Goal: Obtain resource: Download file/media

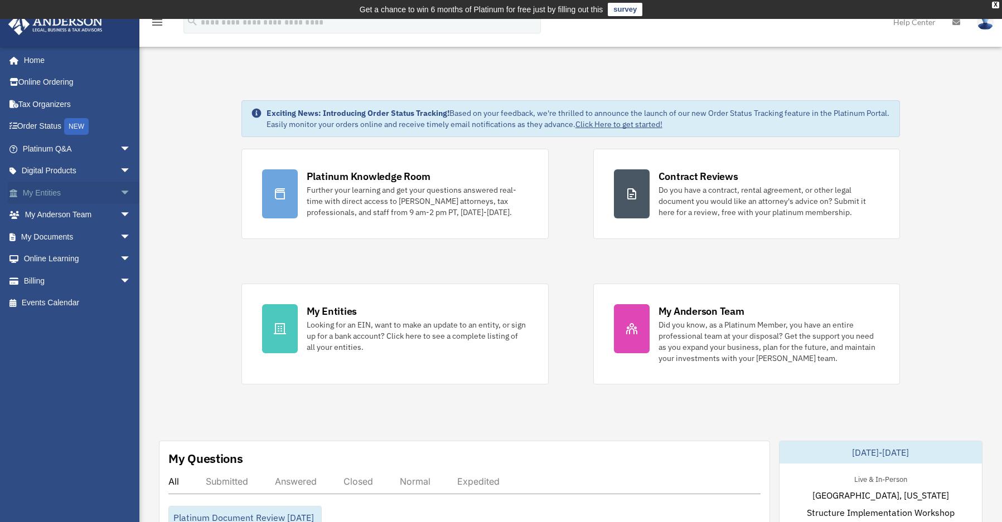
click at [120, 189] on span "arrow_drop_down" at bounding box center [131, 193] width 22 height 23
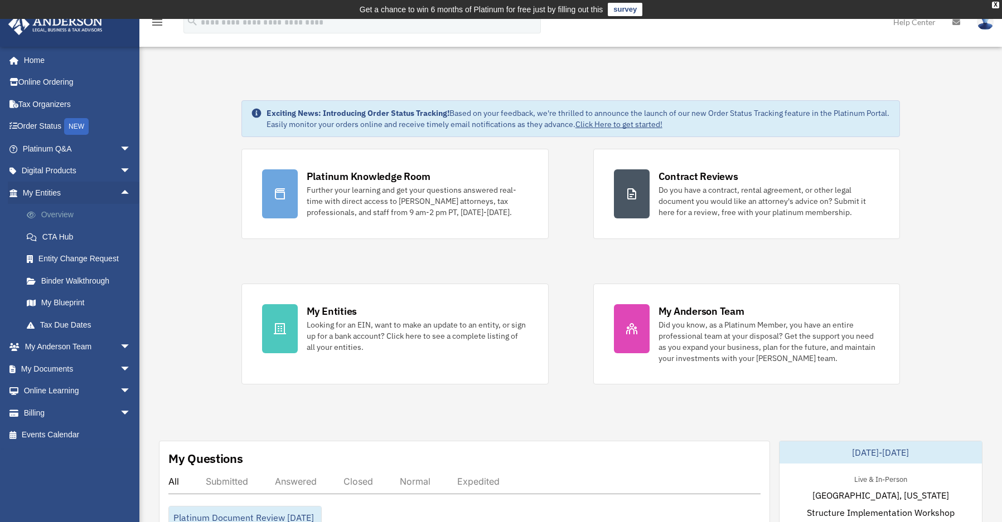
click at [69, 214] on link "Overview" at bounding box center [82, 215] width 132 height 22
click at [59, 214] on link "Overview" at bounding box center [82, 215] width 132 height 22
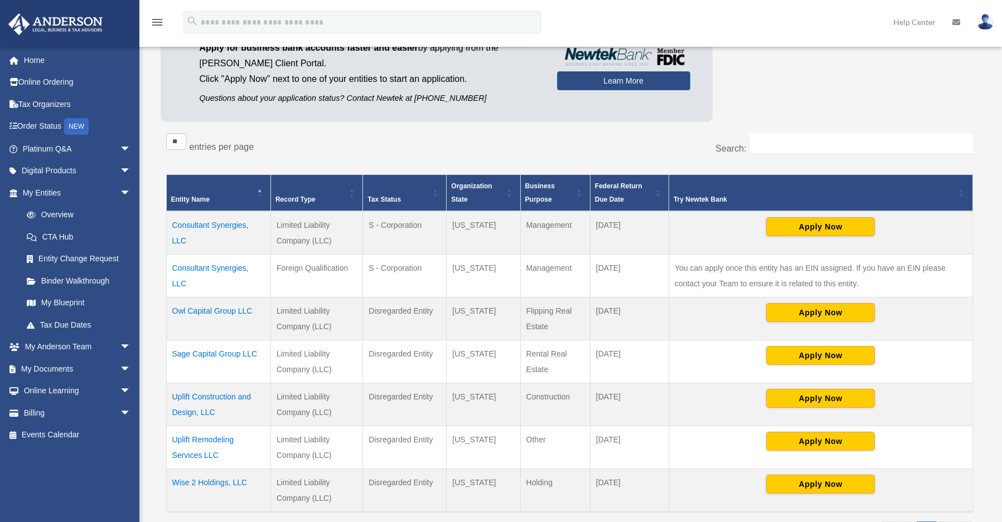
scroll to position [170, 0]
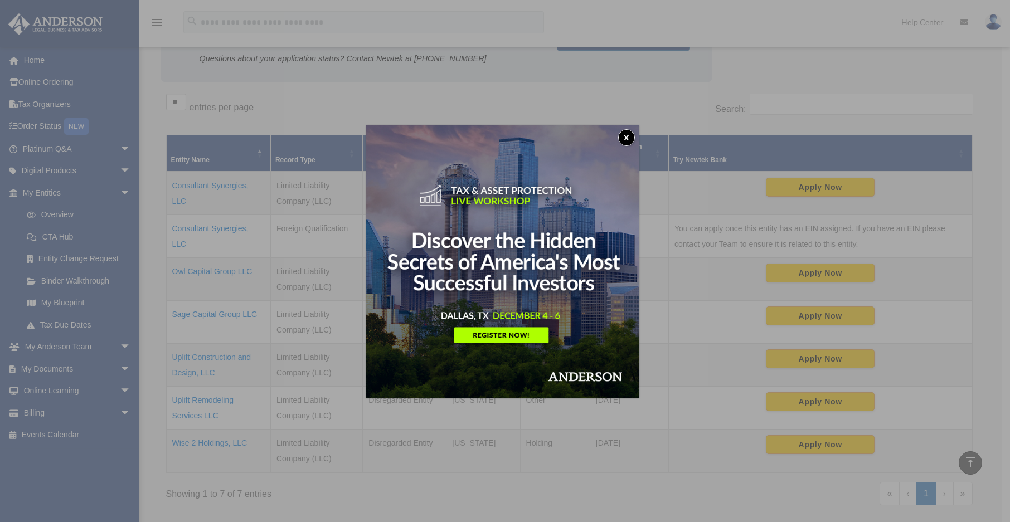
click at [622, 135] on button "x" at bounding box center [626, 137] width 17 height 17
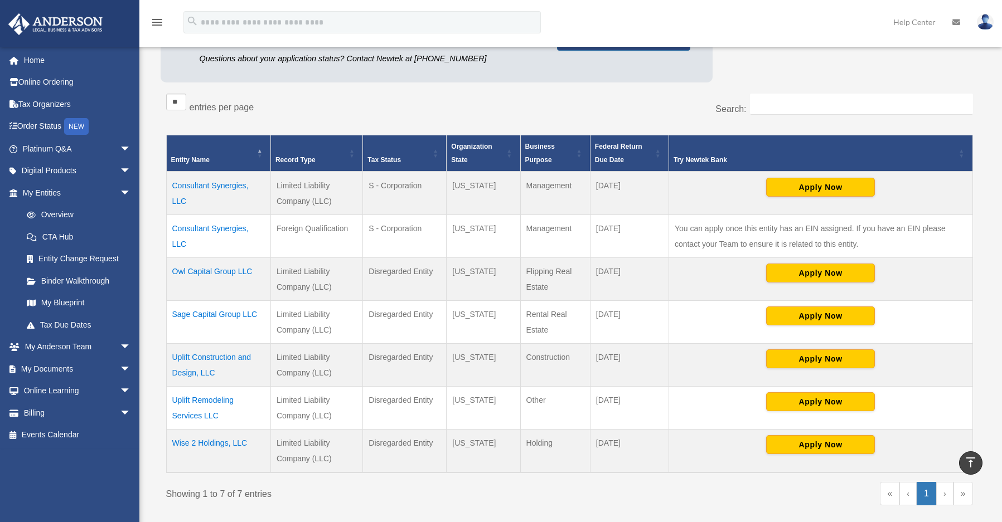
click at [181, 189] on td "Consultant Synergies, LLC" at bounding box center [218, 193] width 104 height 43
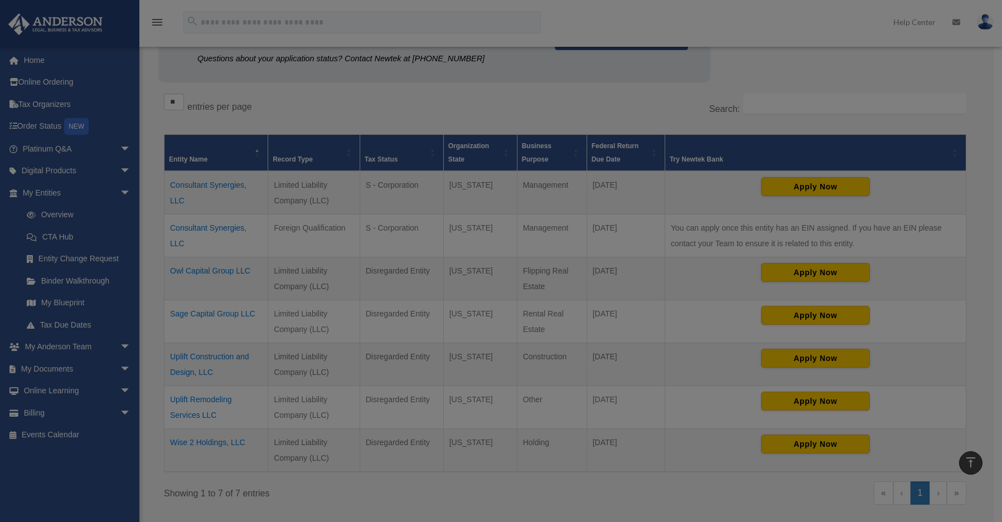
click at [183, 186] on body "X Get a chance to win 6 months of Platinum for free just by filling out this su…" at bounding box center [501, 322] width 1002 height 985
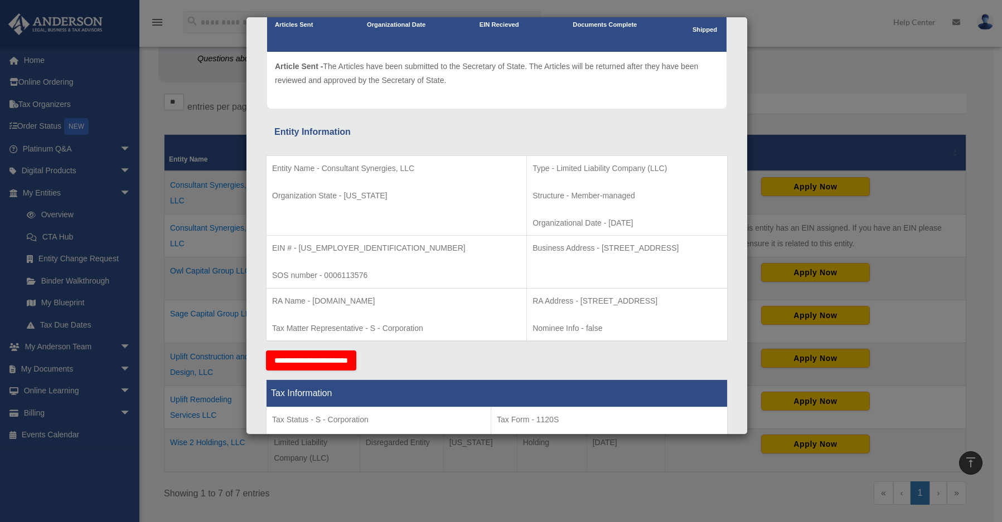
scroll to position [112, 0]
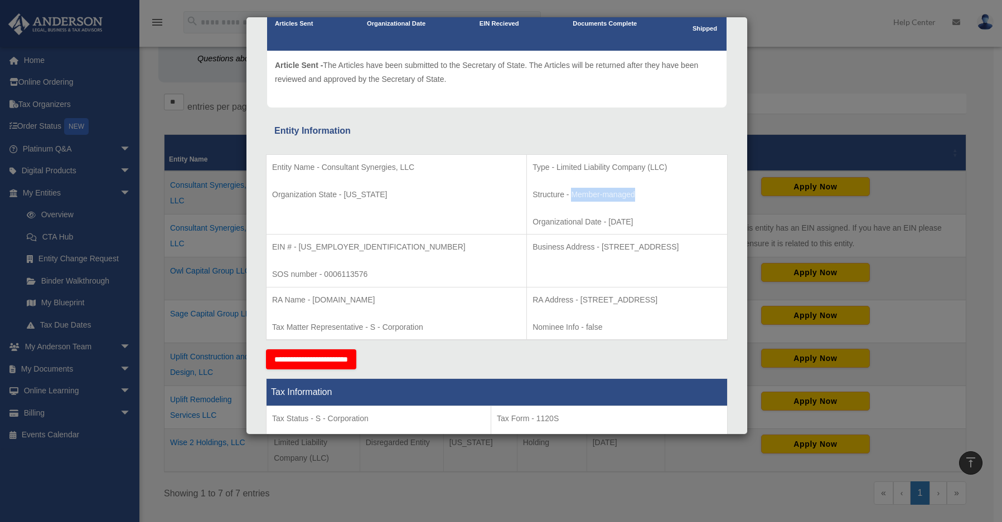
drag, startPoint x: 484, startPoint y: 196, endPoint x: 559, endPoint y: 194, distance: 74.7
click at [559, 194] on p "Structure - Member-managed" at bounding box center [626, 195] width 189 height 14
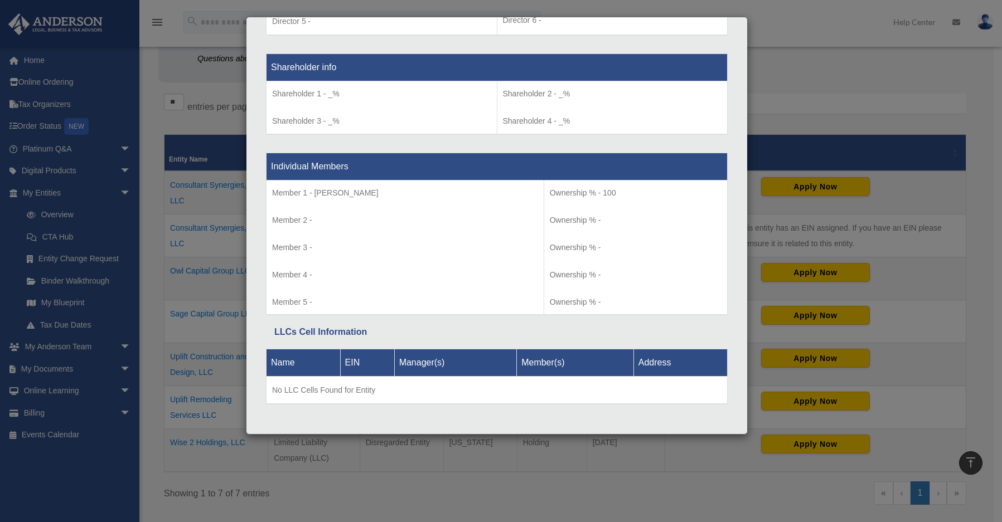
scroll to position [931, 0]
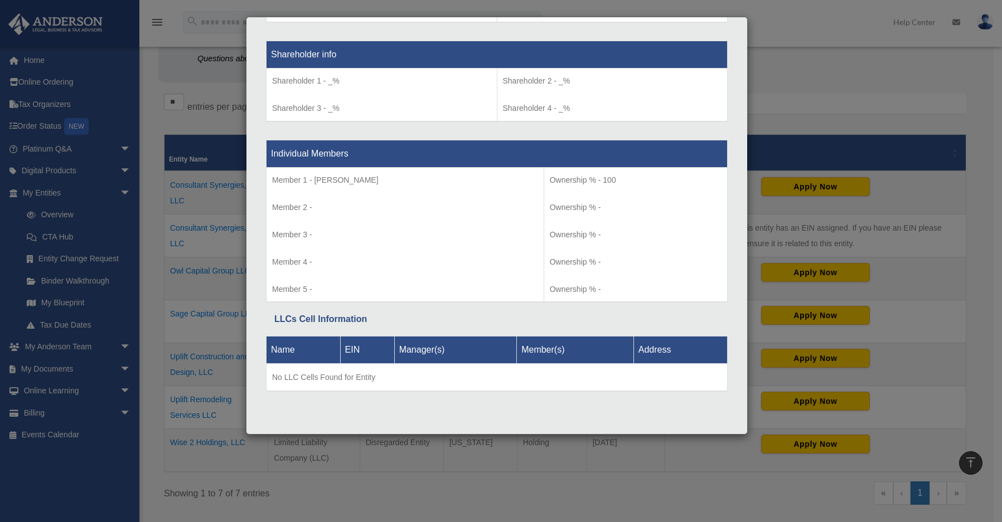
click at [83, 463] on div "Details × Articles Sent Organizational Date" at bounding box center [501, 261] width 1002 height 522
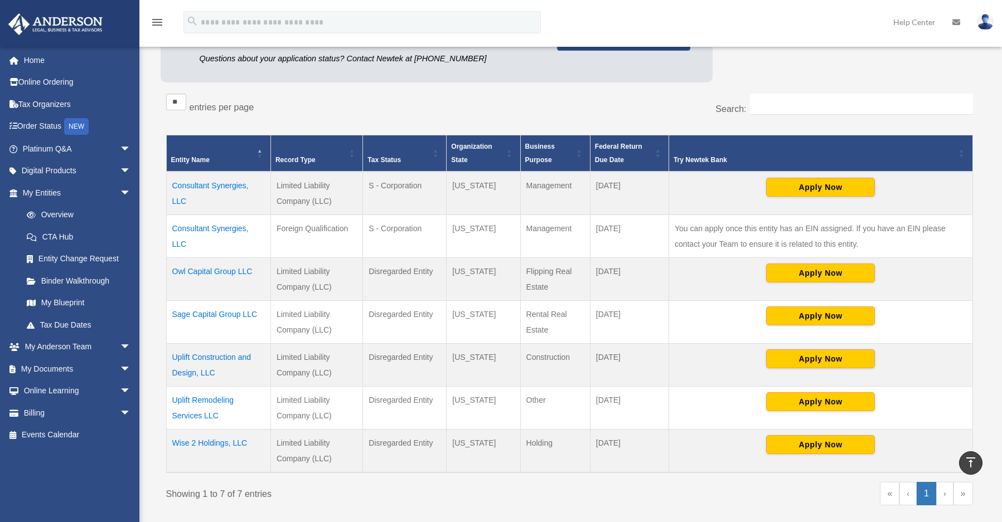
click at [231, 186] on td "Consultant Synergies, LLC" at bounding box center [218, 193] width 104 height 43
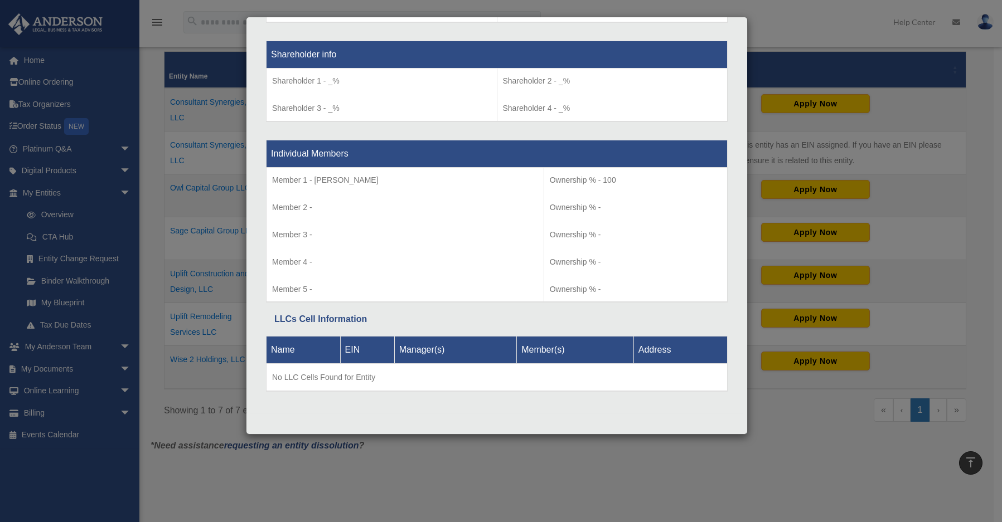
scroll to position [393, 0]
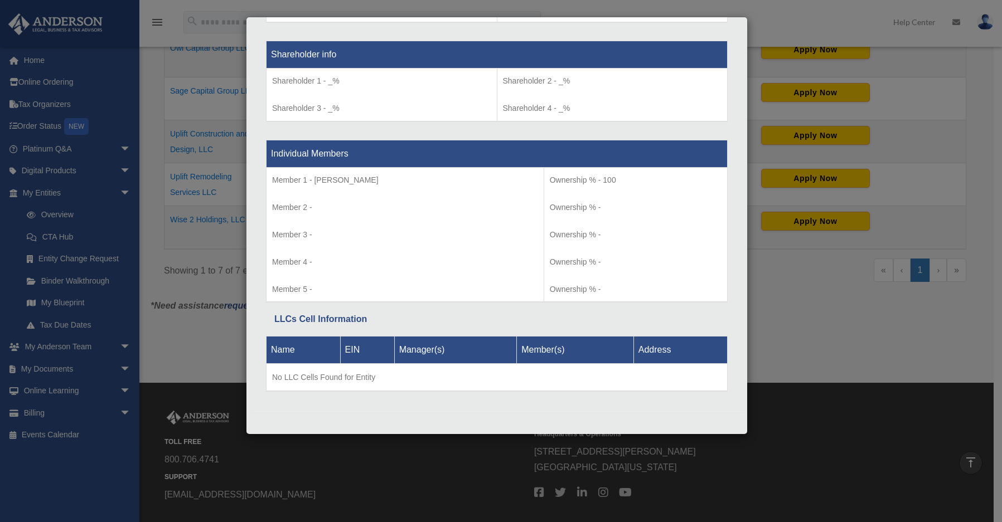
click at [51, 488] on div "Details × Articles Sent Organizational Date" at bounding box center [501, 261] width 1002 height 522
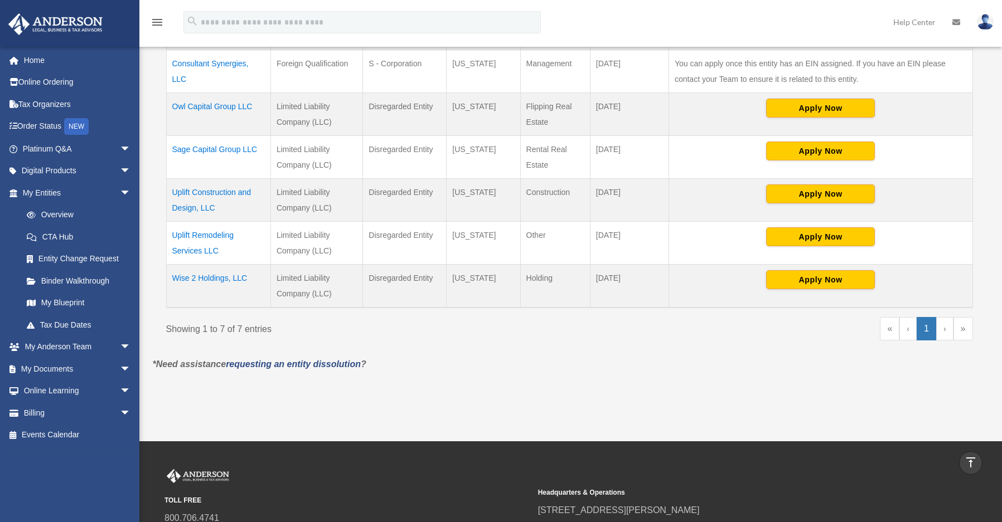
scroll to position [282, 0]
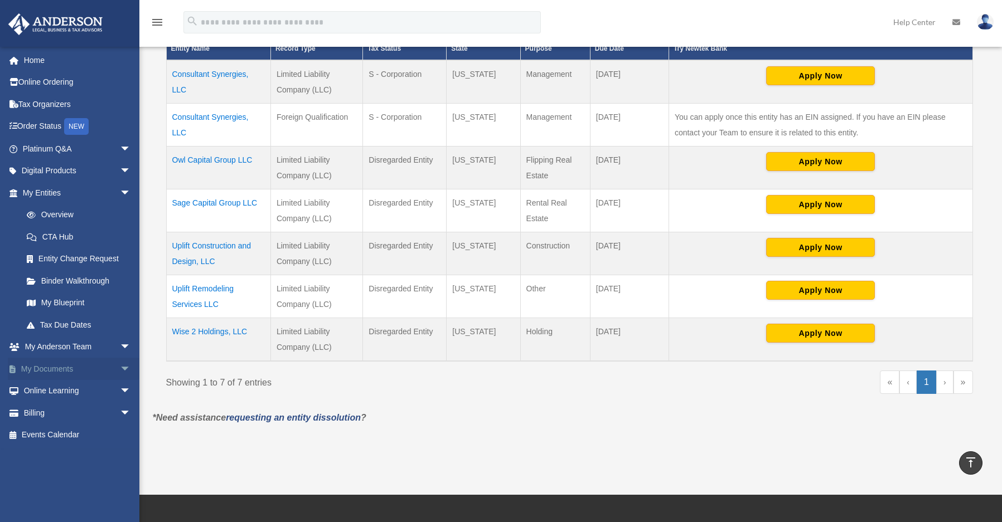
click at [105, 369] on link "My Documents arrow_drop_down" at bounding box center [78, 369] width 140 height 22
click at [120, 369] on span "arrow_drop_down" at bounding box center [131, 369] width 22 height 23
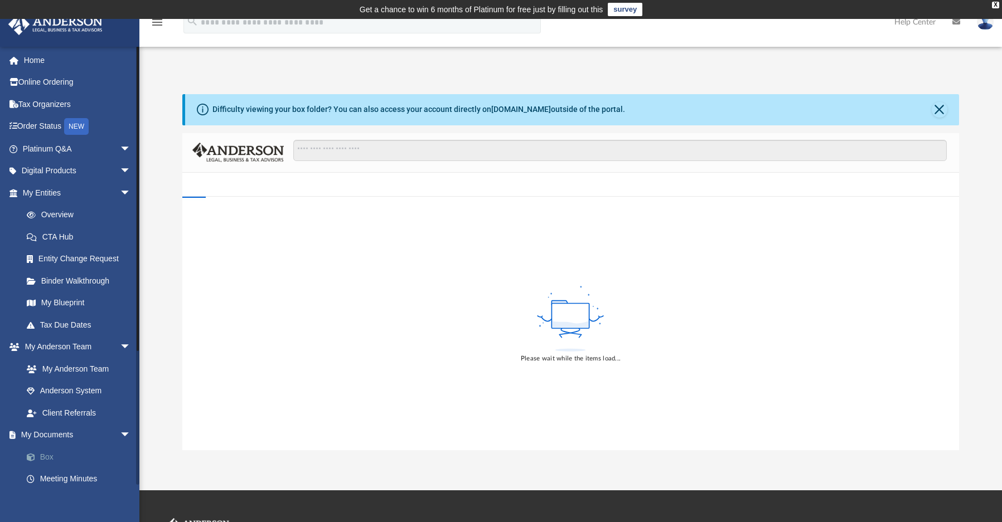
click at [54, 458] on link "Box" at bounding box center [82, 457] width 132 height 22
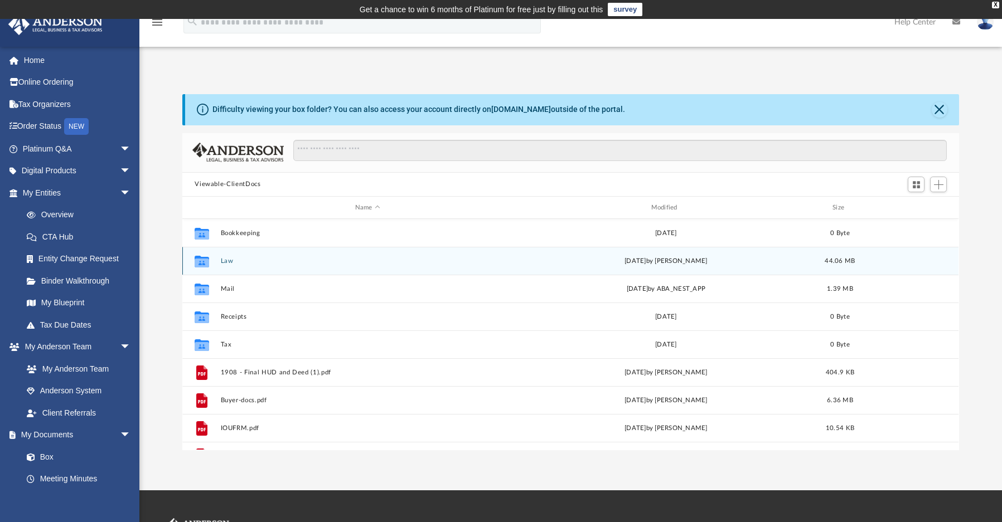
click at [230, 260] on button "Law" at bounding box center [368, 261] width 294 height 7
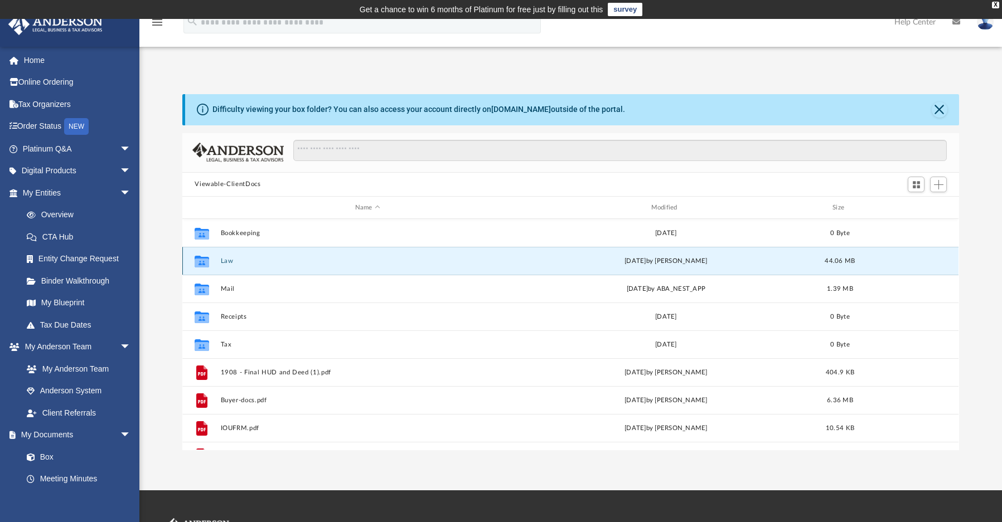
click at [230, 260] on button "Law" at bounding box center [368, 261] width 294 height 7
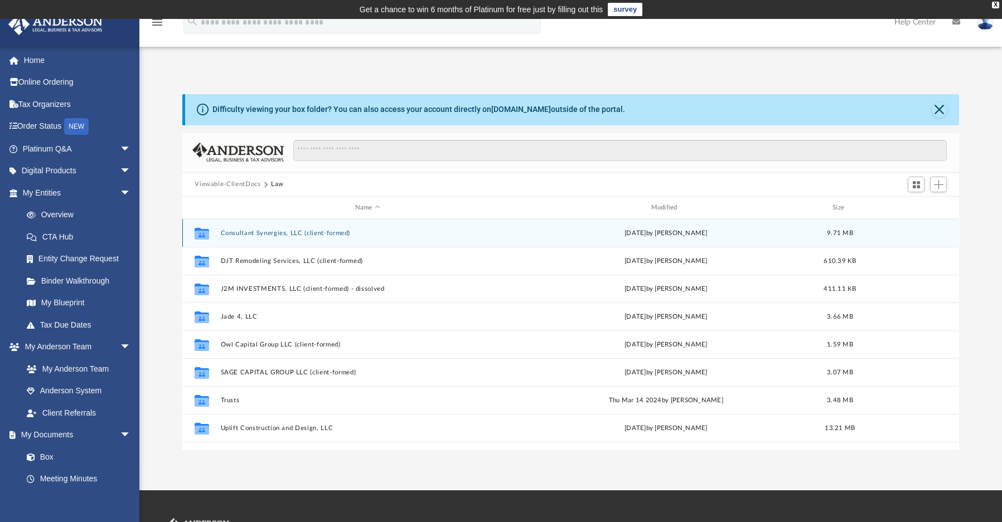
click at [303, 230] on button "Consultant Synergies, LLC (client-formed)" at bounding box center [368, 233] width 294 height 7
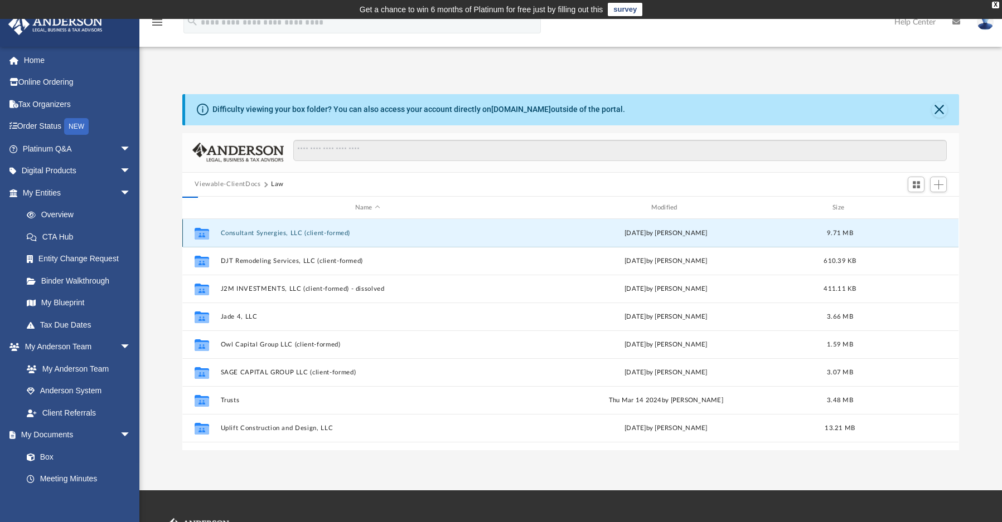
click at [303, 230] on button "Consultant Synergies, LLC (client-formed)" at bounding box center [368, 233] width 294 height 7
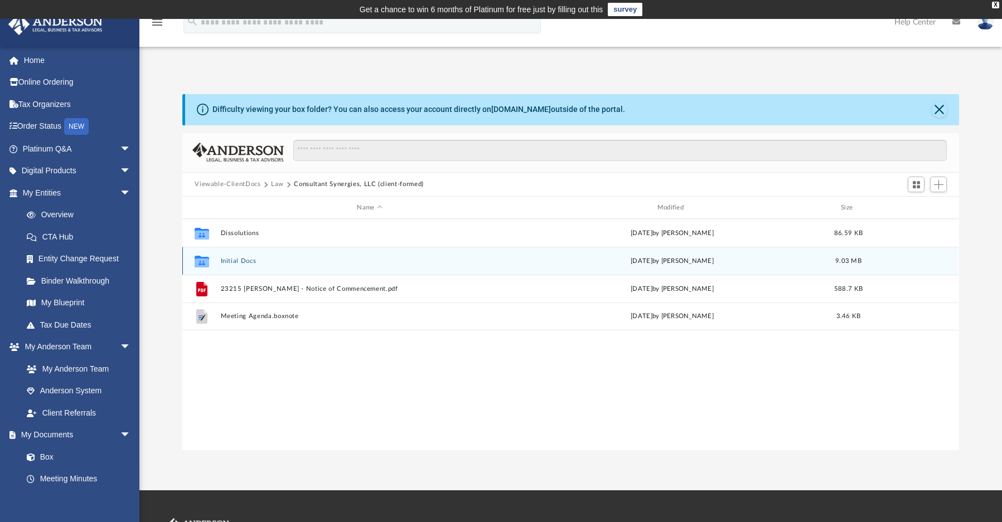
click at [230, 263] on button "Initial Docs" at bounding box center [370, 261] width 298 height 7
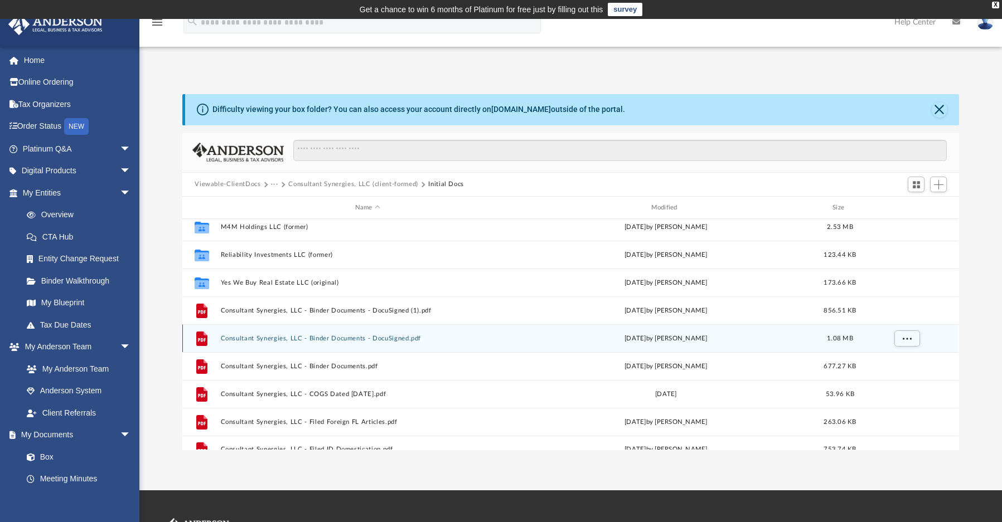
scroll to position [48, 0]
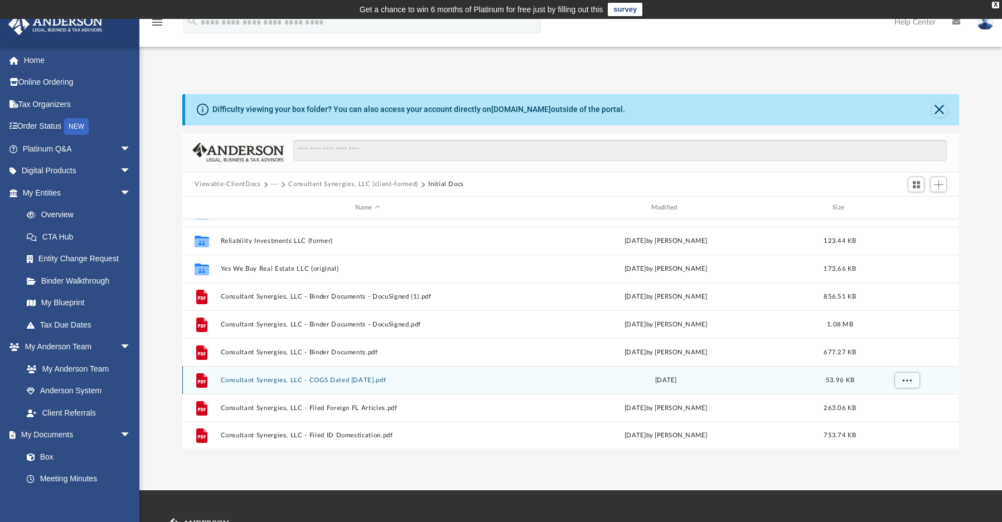
click at [278, 383] on button "Consultant Synergies, LLC - COGS Dated 03.13.2025.pdf" at bounding box center [368, 380] width 294 height 7
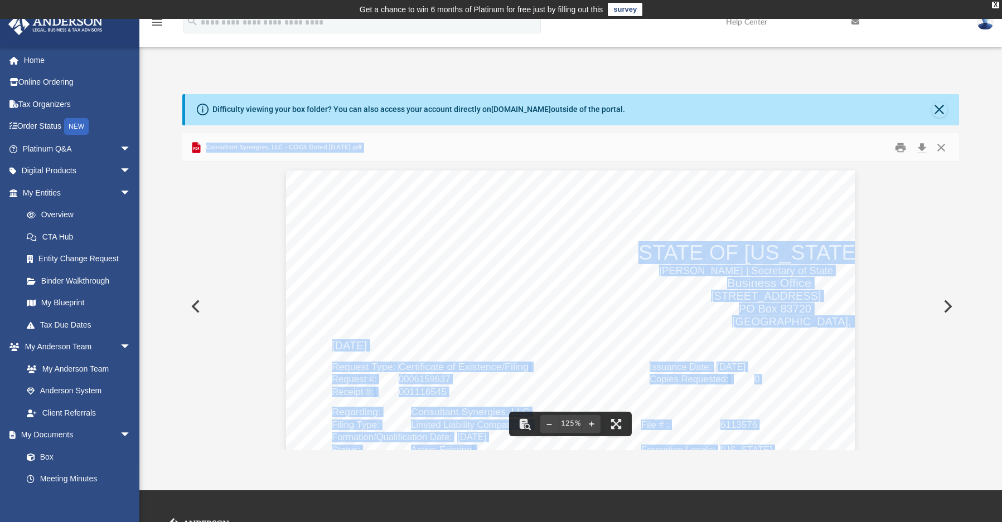
drag, startPoint x: 201, startPoint y: 305, endPoint x: 191, endPoint y: 298, distance: 12.4
click at [201, 305] on button "Preview" at bounding box center [194, 306] width 25 height 31
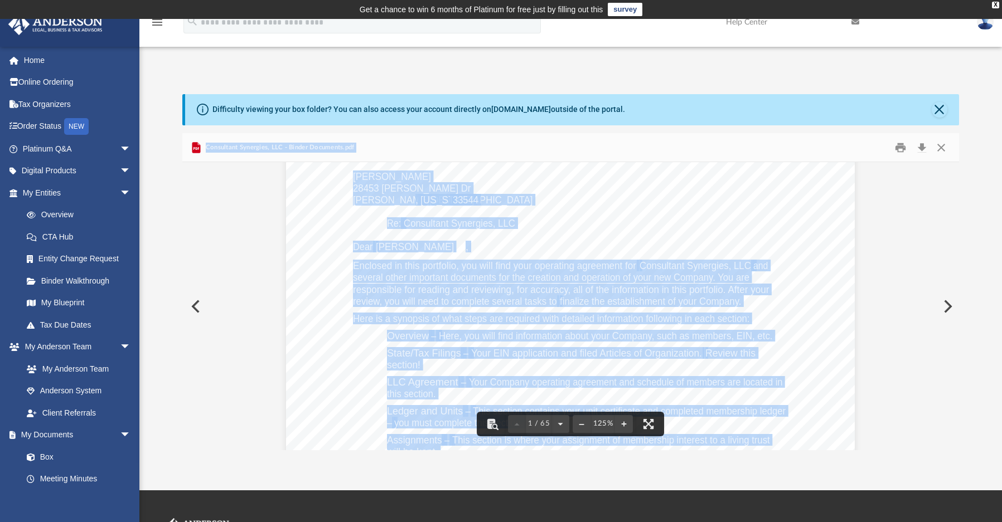
scroll to position [223, 0]
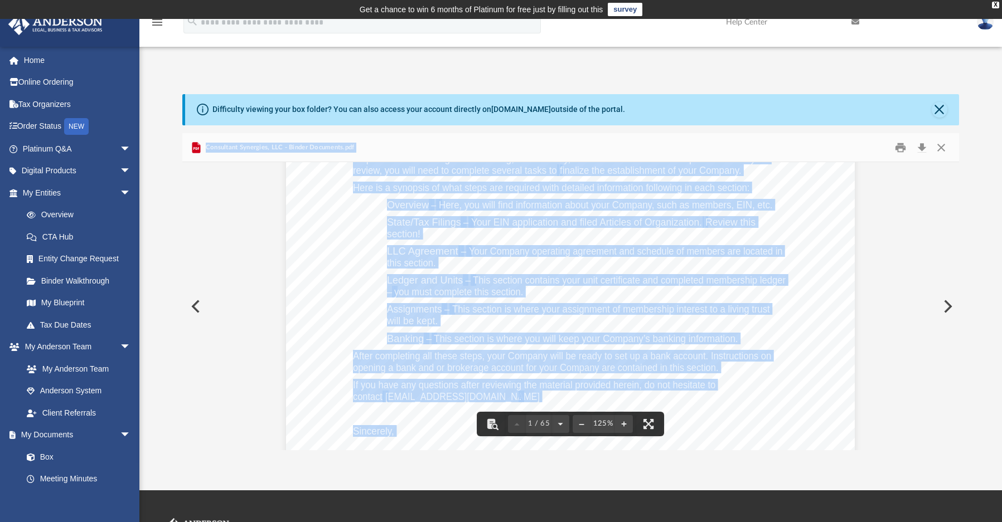
click at [193, 311] on button "Preview" at bounding box center [194, 306] width 25 height 31
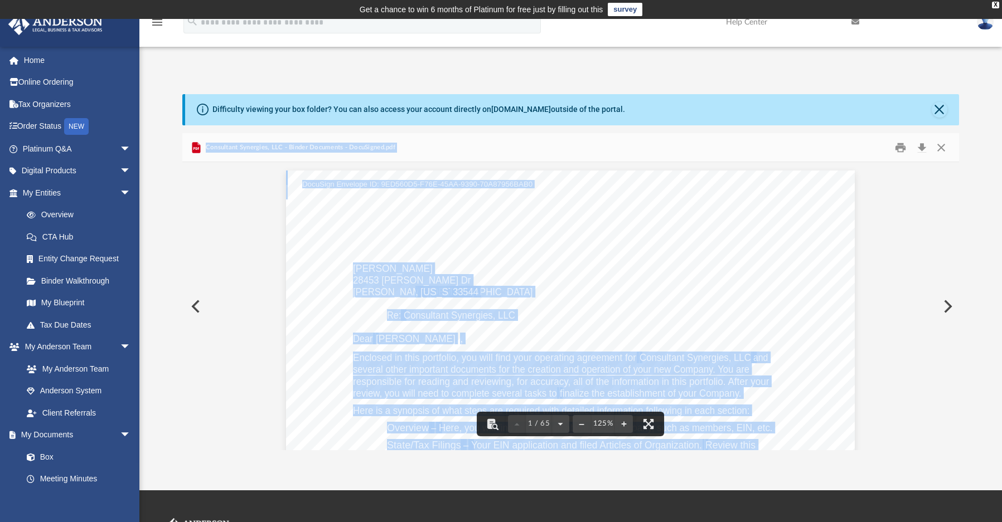
click at [195, 308] on button "Preview" at bounding box center [194, 306] width 25 height 31
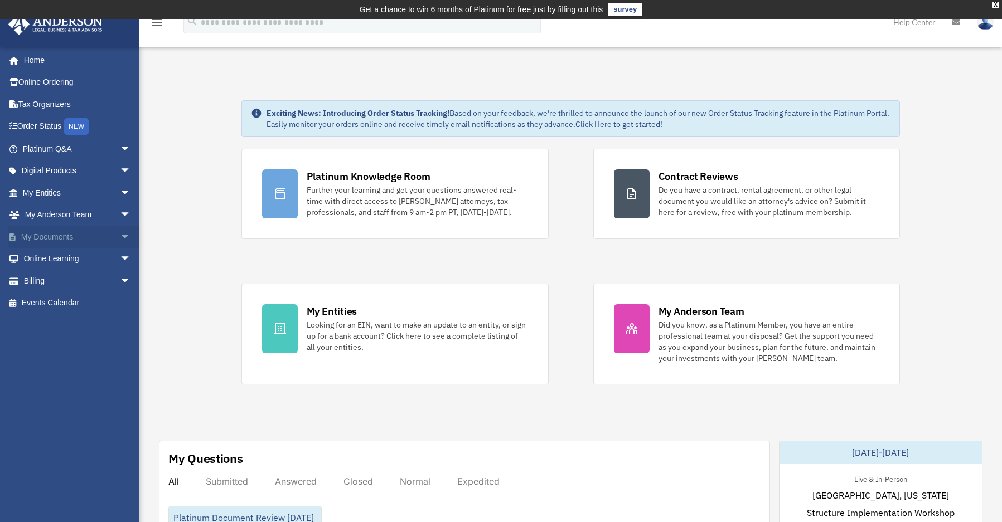
click at [120, 237] on span "arrow_drop_down" at bounding box center [131, 237] width 22 height 23
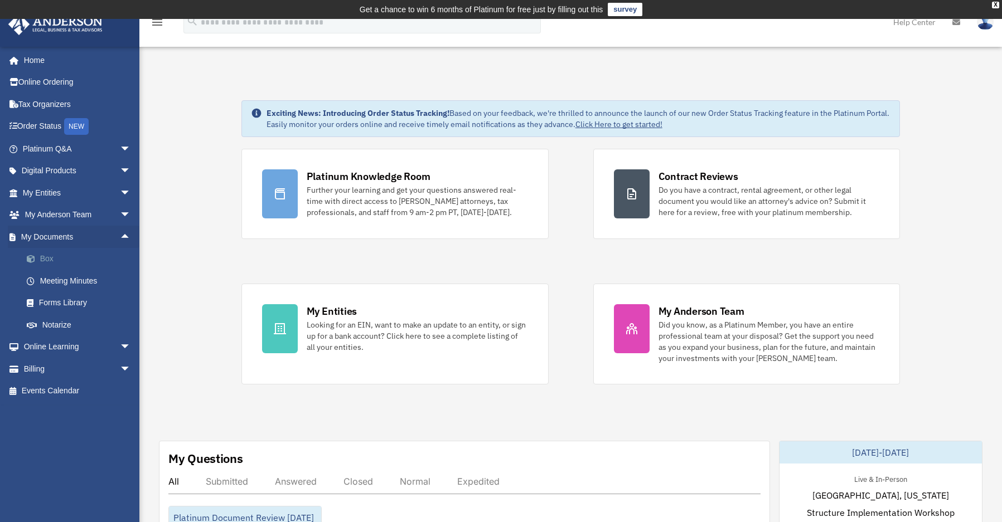
click at [54, 258] on link "Box" at bounding box center [82, 259] width 132 height 22
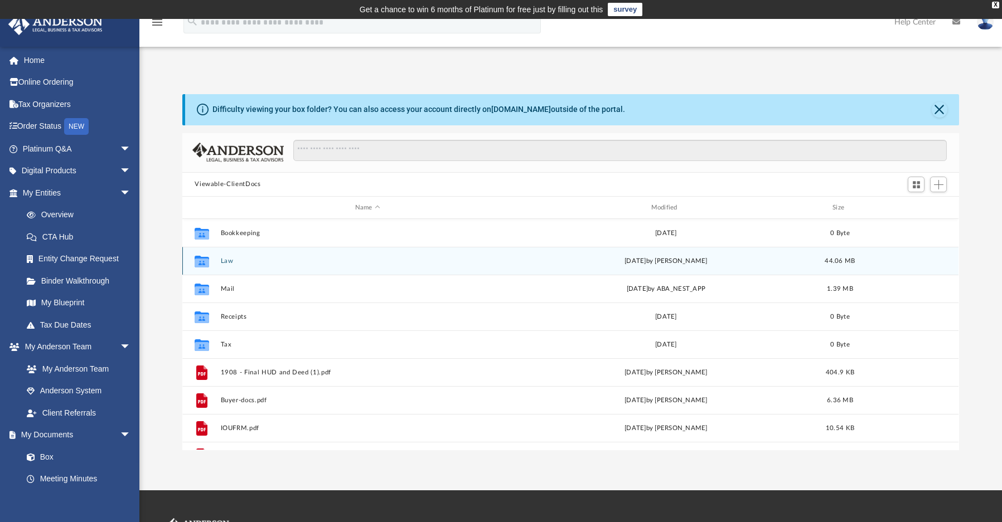
click at [257, 270] on div "Collaborated Folder Law [DATE] by [PERSON_NAME] 44.06 MB" at bounding box center [570, 261] width 776 height 28
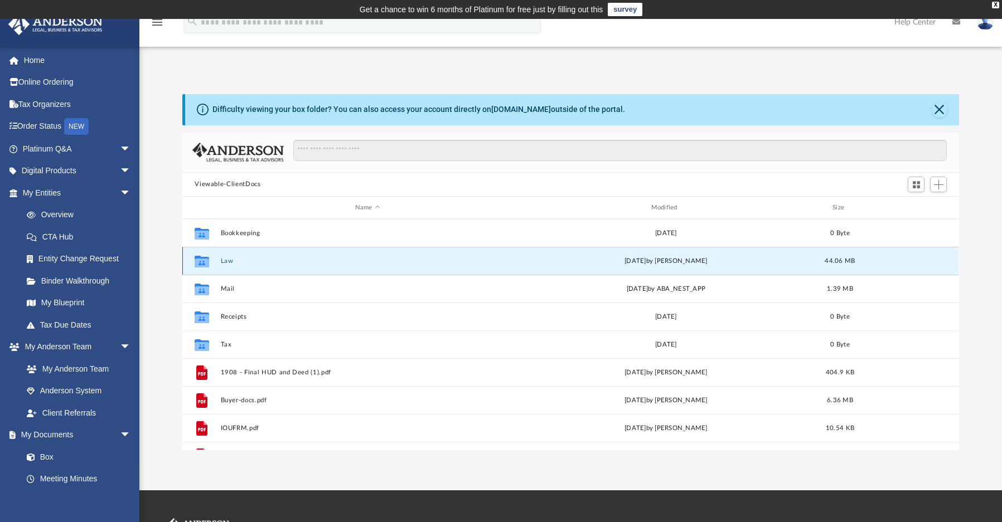
click at [229, 262] on button "Law" at bounding box center [368, 261] width 294 height 7
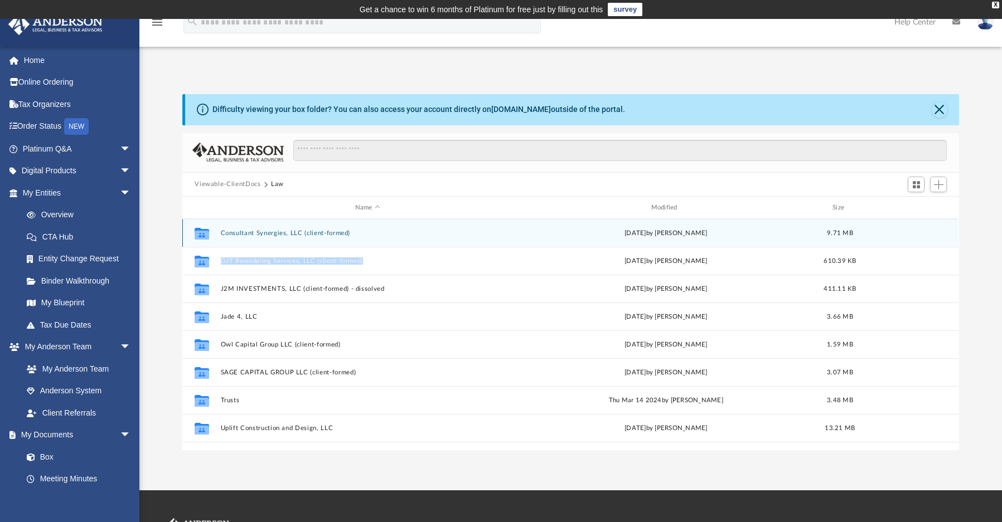
click at [305, 234] on button "Consultant Synergies, LLC (client-formed)" at bounding box center [368, 233] width 294 height 7
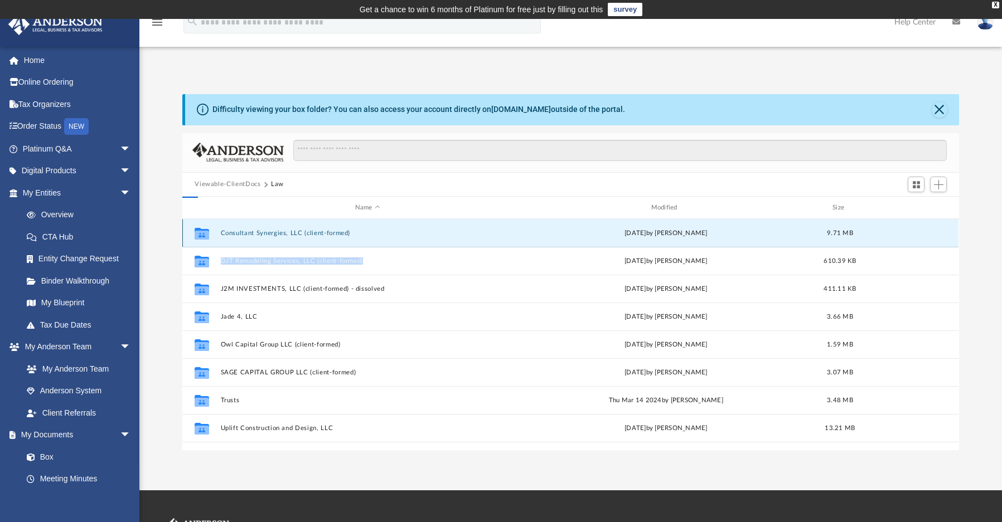
click at [305, 234] on button "Consultant Synergies, LLC (client-formed)" at bounding box center [368, 233] width 294 height 7
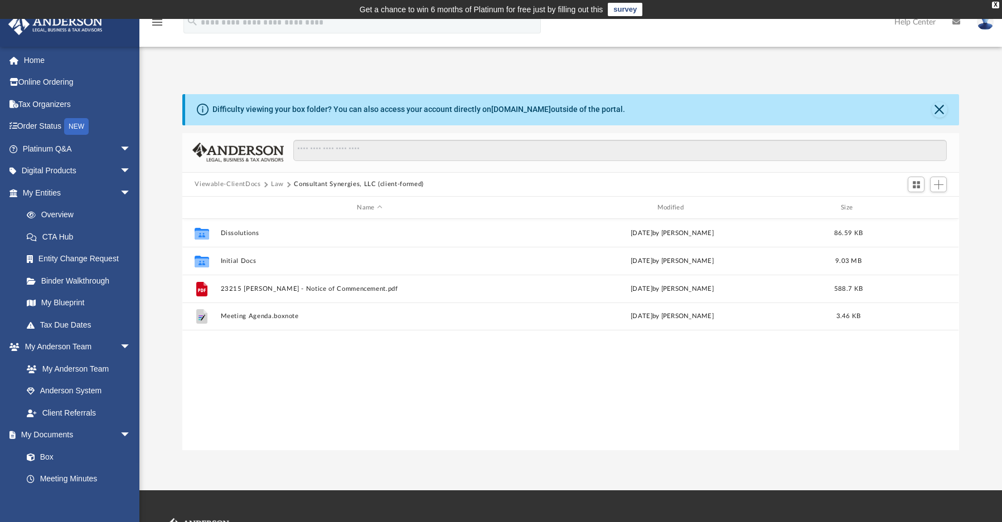
click at [419, 365] on div "Collaborated Folder Dissolutions Wed Jul 2 2025 by Cynthia Peters 86.59 KB Coll…" at bounding box center [570, 334] width 776 height 231
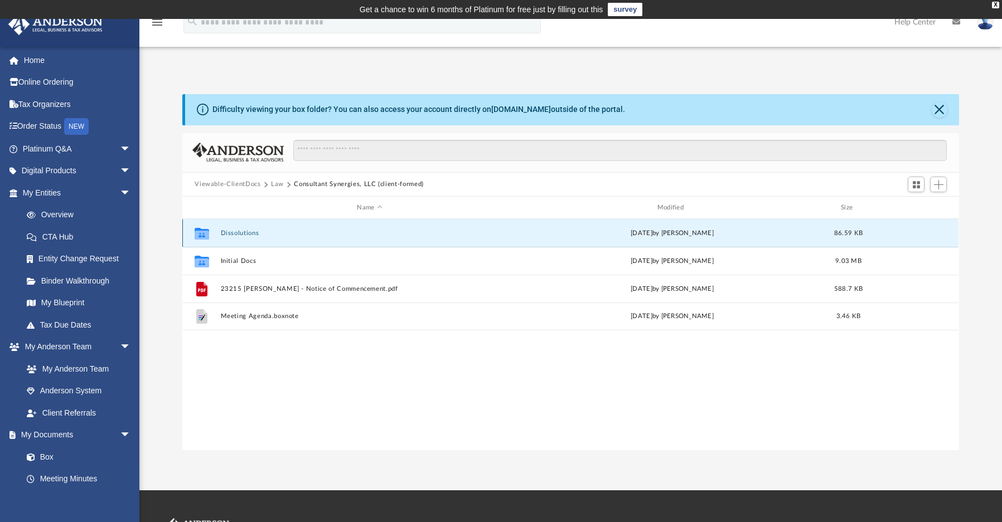
click at [240, 231] on button "Dissolutions" at bounding box center [370, 233] width 298 height 7
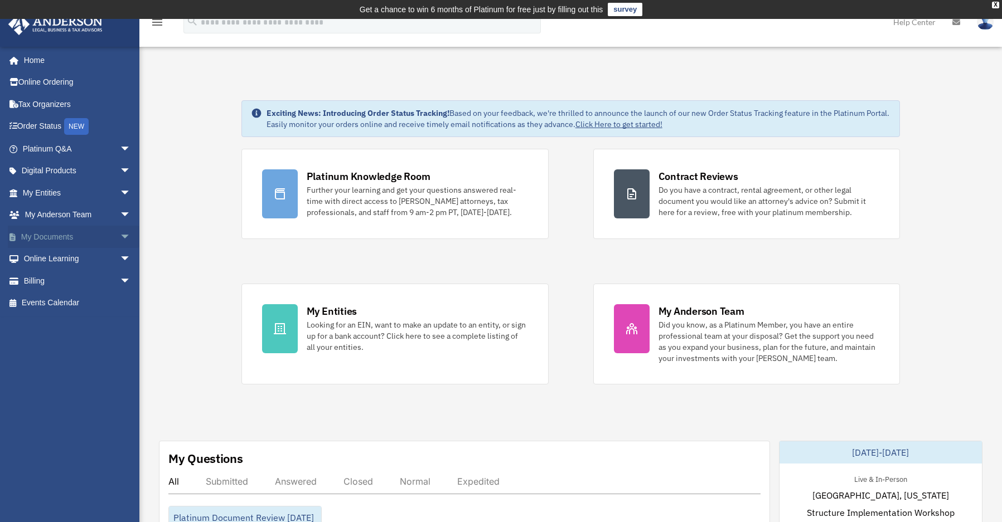
click at [120, 236] on span "arrow_drop_down" at bounding box center [131, 237] width 22 height 23
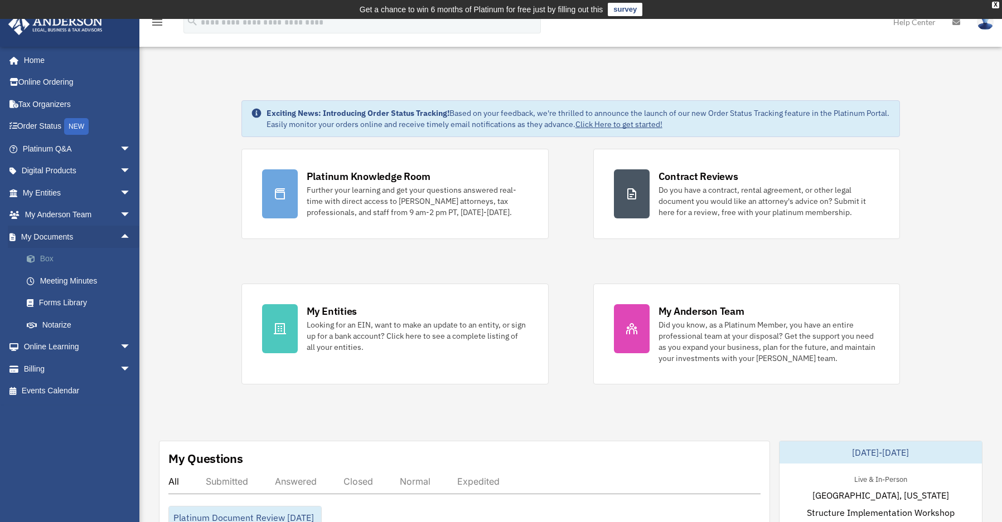
click at [72, 261] on link "Box" at bounding box center [82, 259] width 132 height 22
click at [72, 260] on link "Box" at bounding box center [82, 259] width 132 height 22
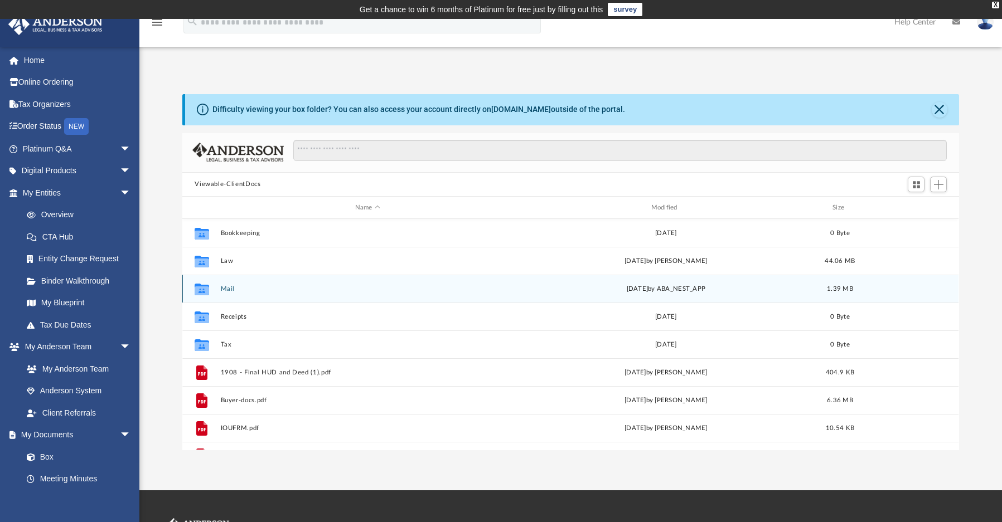
scroll to position [245, 768]
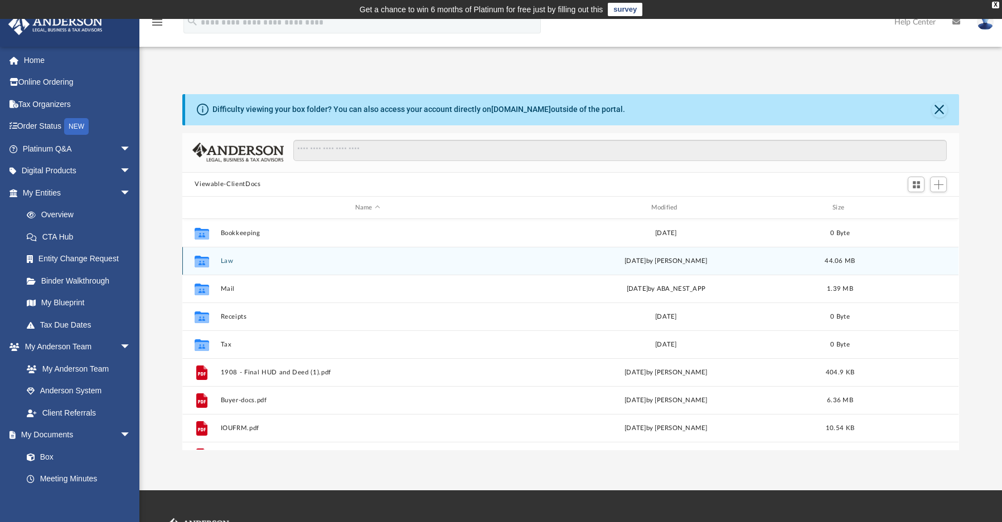
click at [230, 261] on button "Law" at bounding box center [368, 261] width 294 height 7
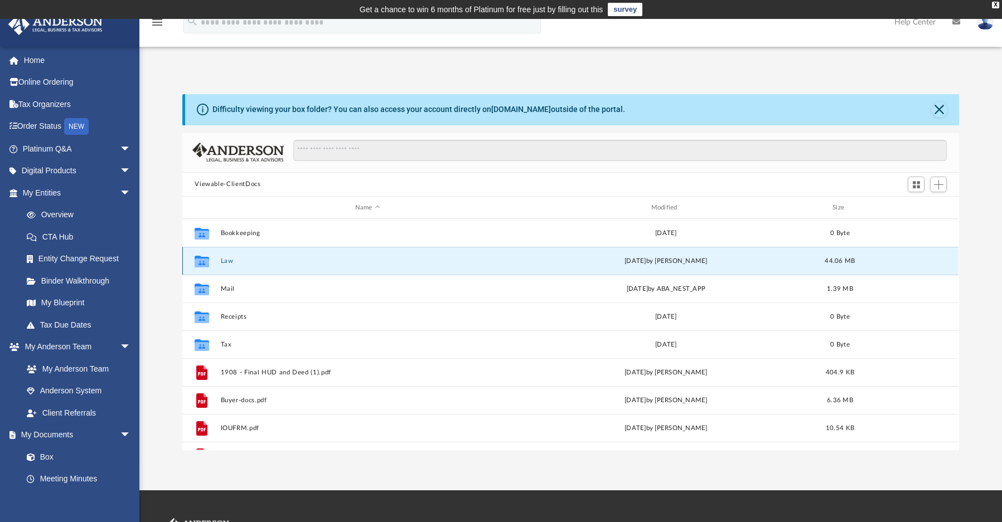
click at [230, 261] on button "Law" at bounding box center [368, 261] width 294 height 7
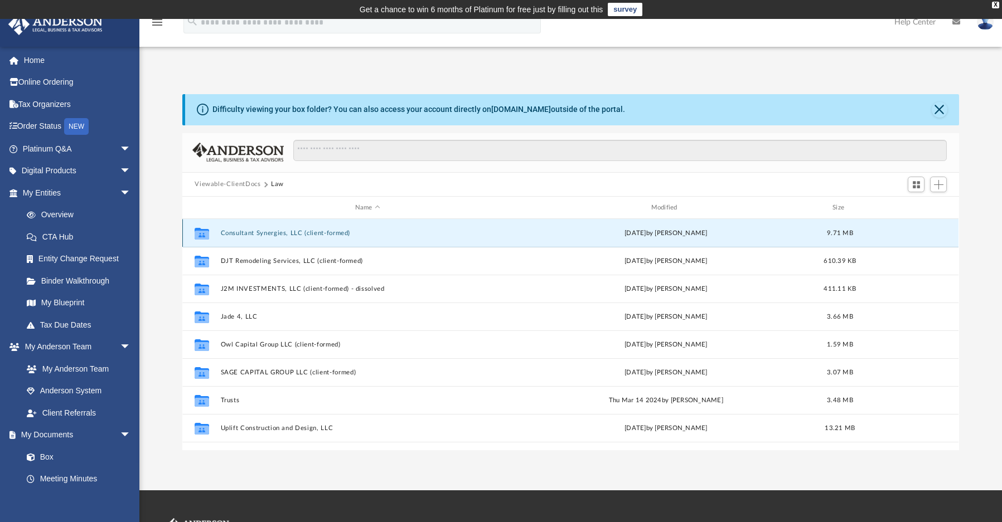
click at [273, 232] on button "Consultant Synergies, LLC (client-formed)" at bounding box center [368, 233] width 294 height 7
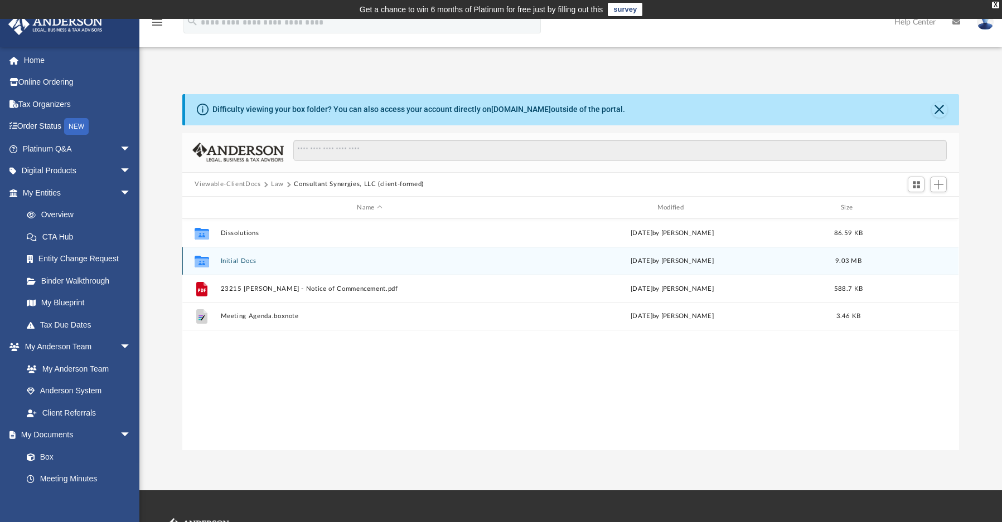
click at [235, 259] on button "Initial Docs" at bounding box center [370, 261] width 298 height 7
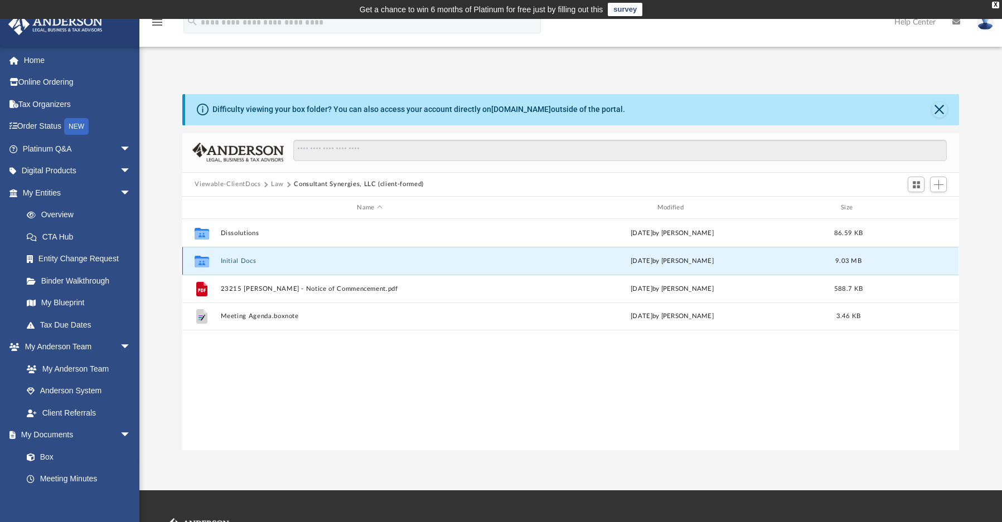
click at [235, 259] on button "Initial Docs" at bounding box center [370, 261] width 298 height 7
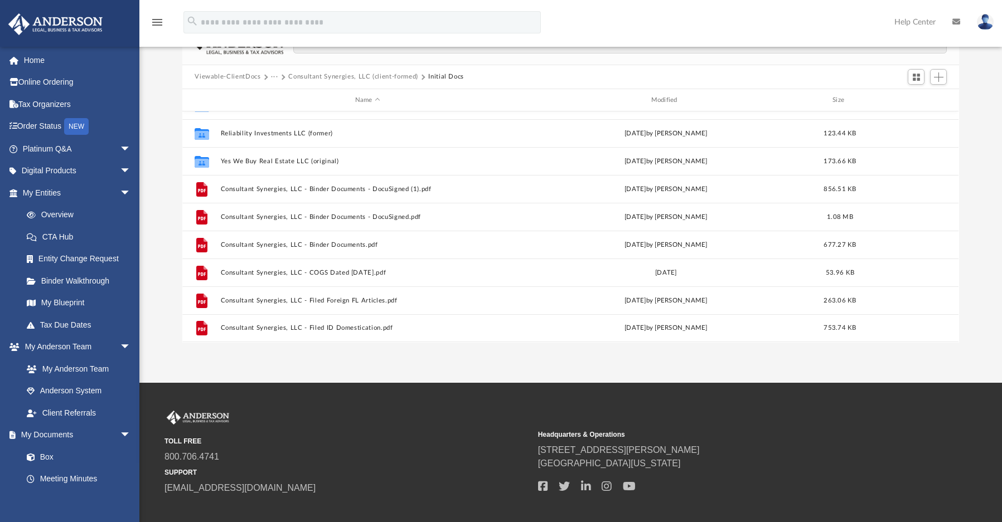
scroll to position [112, 0]
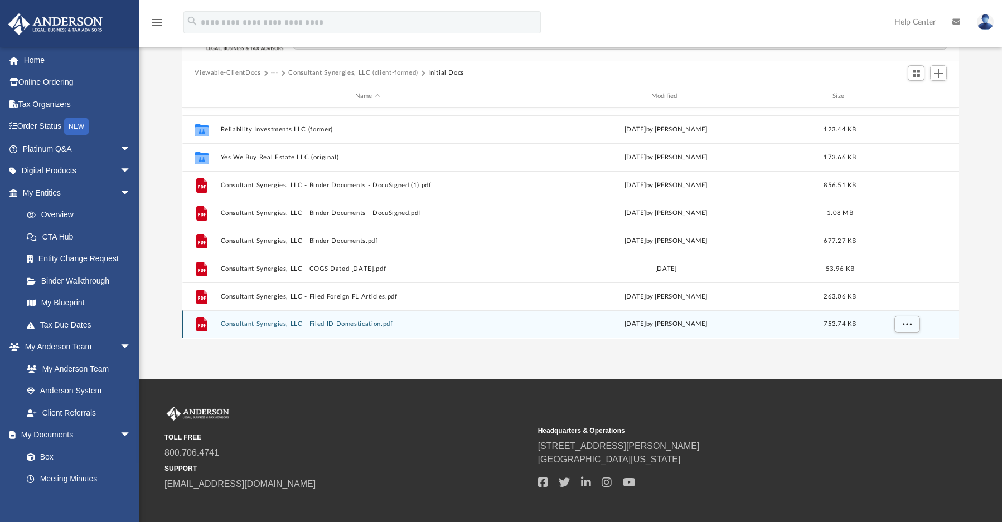
click at [298, 323] on button "Consultant Synergies, LLC - Filed ID Domestication.pdf" at bounding box center [368, 324] width 294 height 7
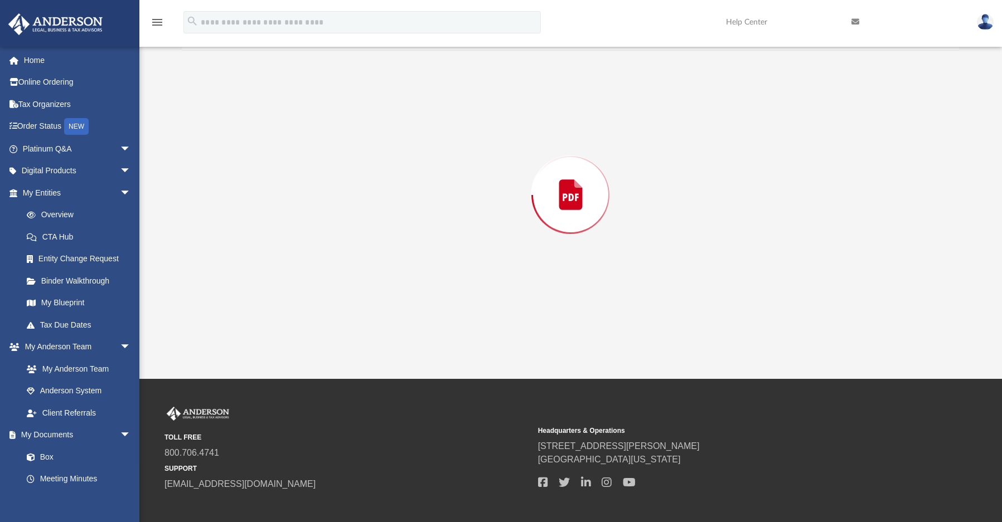
click at [298, 323] on div "Preview" at bounding box center [570, 195] width 776 height 288
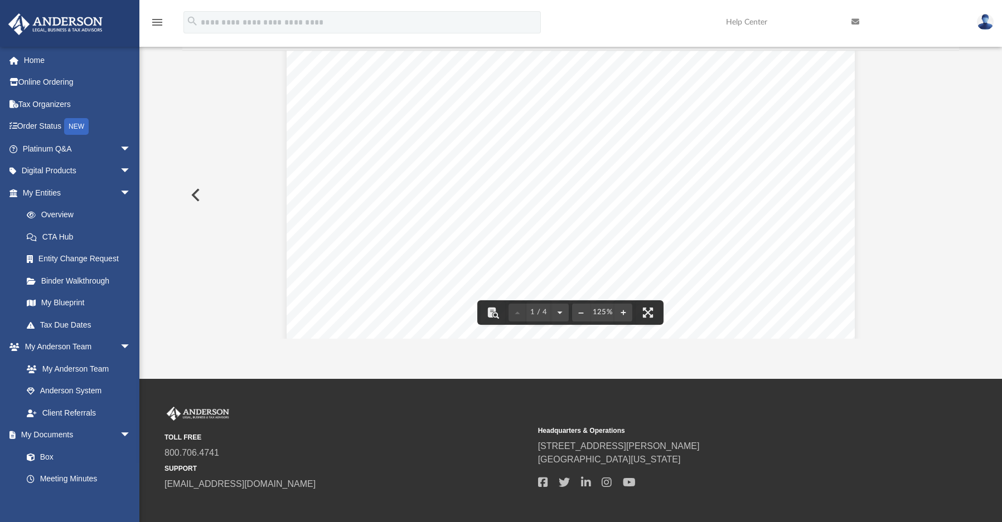
click at [194, 189] on button "Preview" at bounding box center [194, 195] width 25 height 31
click at [949, 192] on button "Preview" at bounding box center [946, 195] width 25 height 31
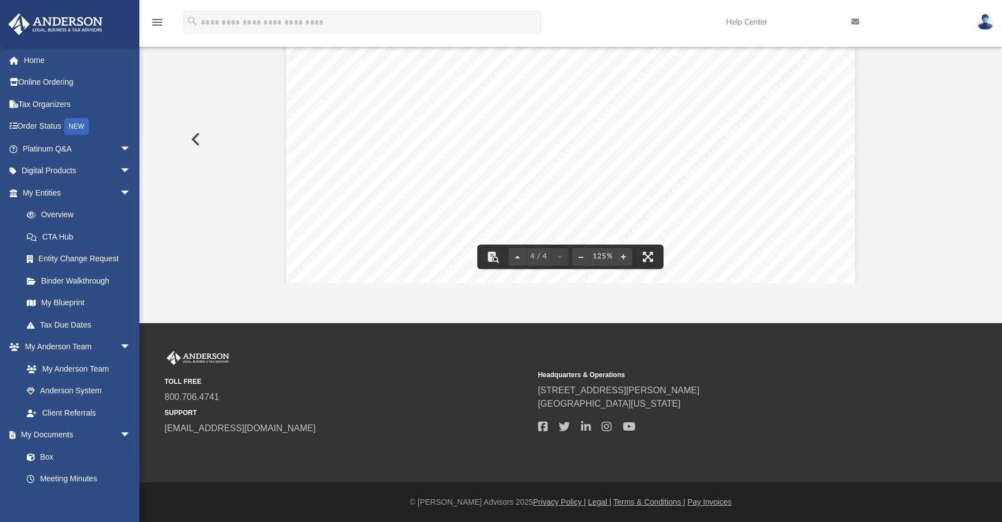
scroll to position [2279, 0]
click at [190, 140] on button "Preview" at bounding box center [194, 139] width 25 height 31
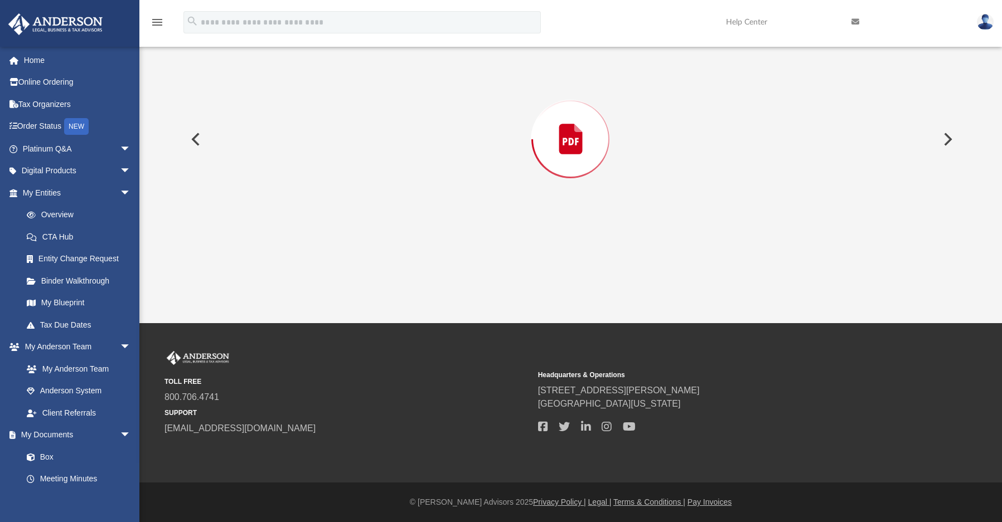
scroll to position [133, 0]
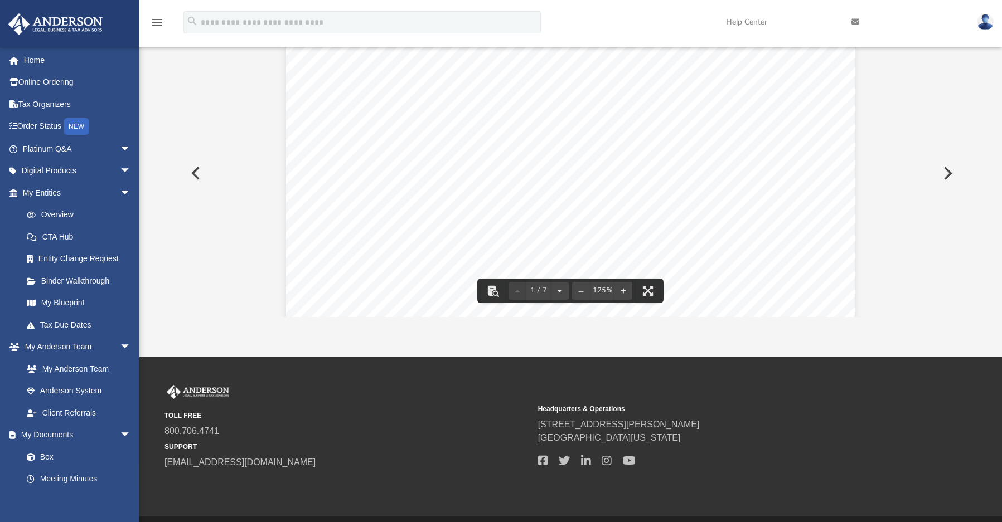
click at [193, 176] on button "Preview" at bounding box center [194, 173] width 25 height 31
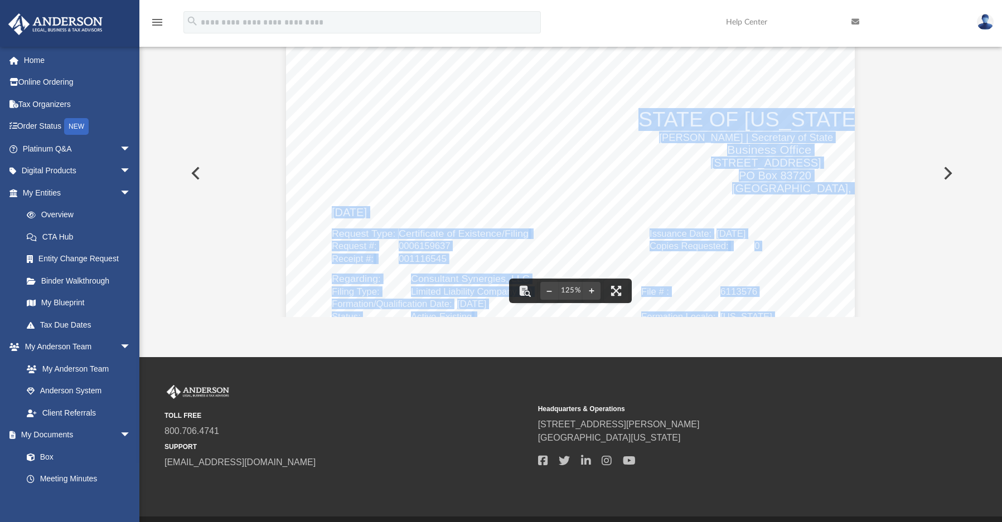
click at [196, 174] on button "Preview" at bounding box center [194, 173] width 25 height 31
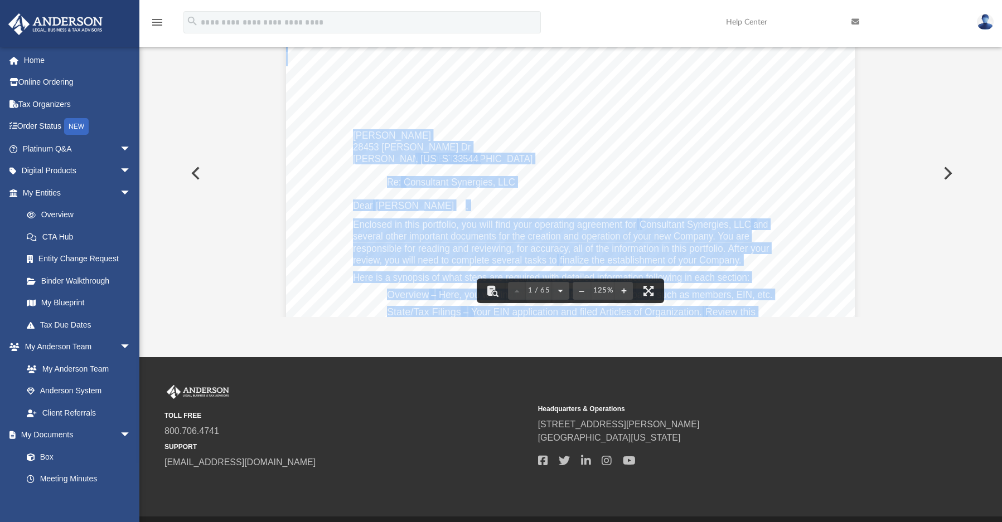
click at [197, 174] on button "Preview" at bounding box center [194, 173] width 25 height 31
click at [202, 173] on button "Preview" at bounding box center [194, 173] width 25 height 31
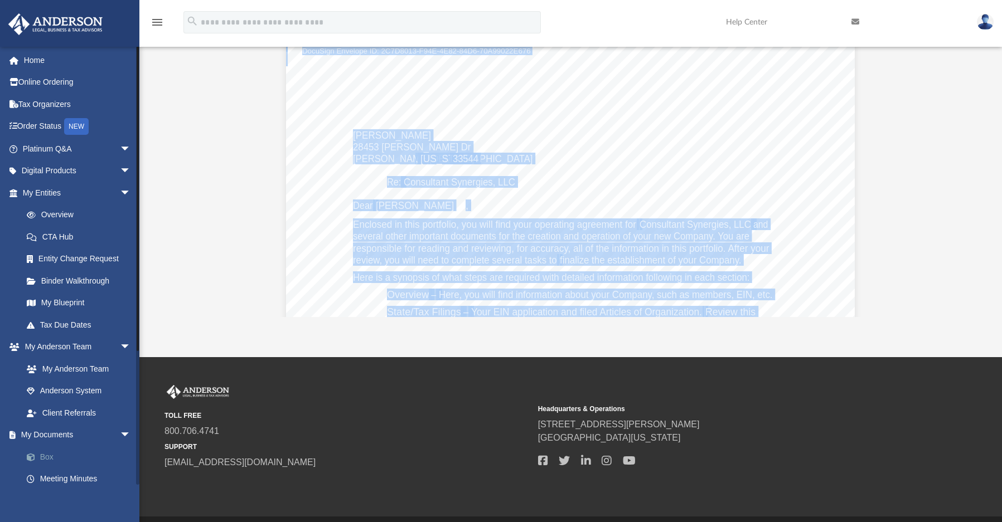
click at [40, 454] on link "Box" at bounding box center [82, 457] width 132 height 22
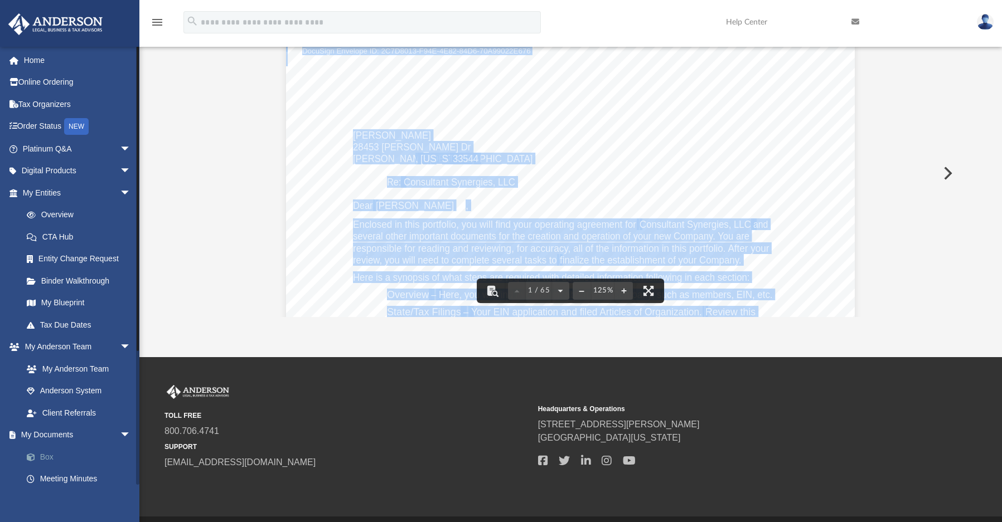
click at [39, 455] on span at bounding box center [36, 458] width 7 height 8
click at [43, 459] on link "Box" at bounding box center [82, 457] width 132 height 22
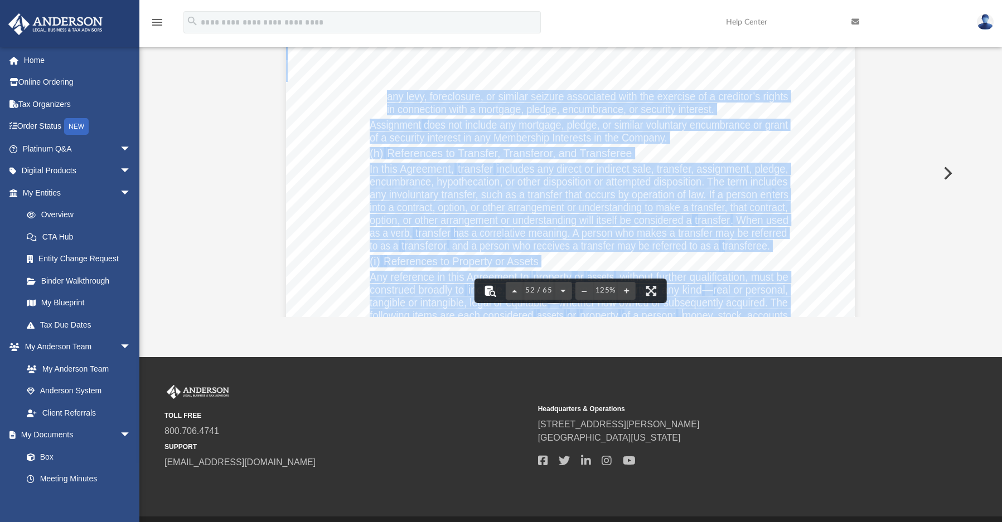
scroll to position [38357, 0]
